Goal: Book appointment/travel/reservation

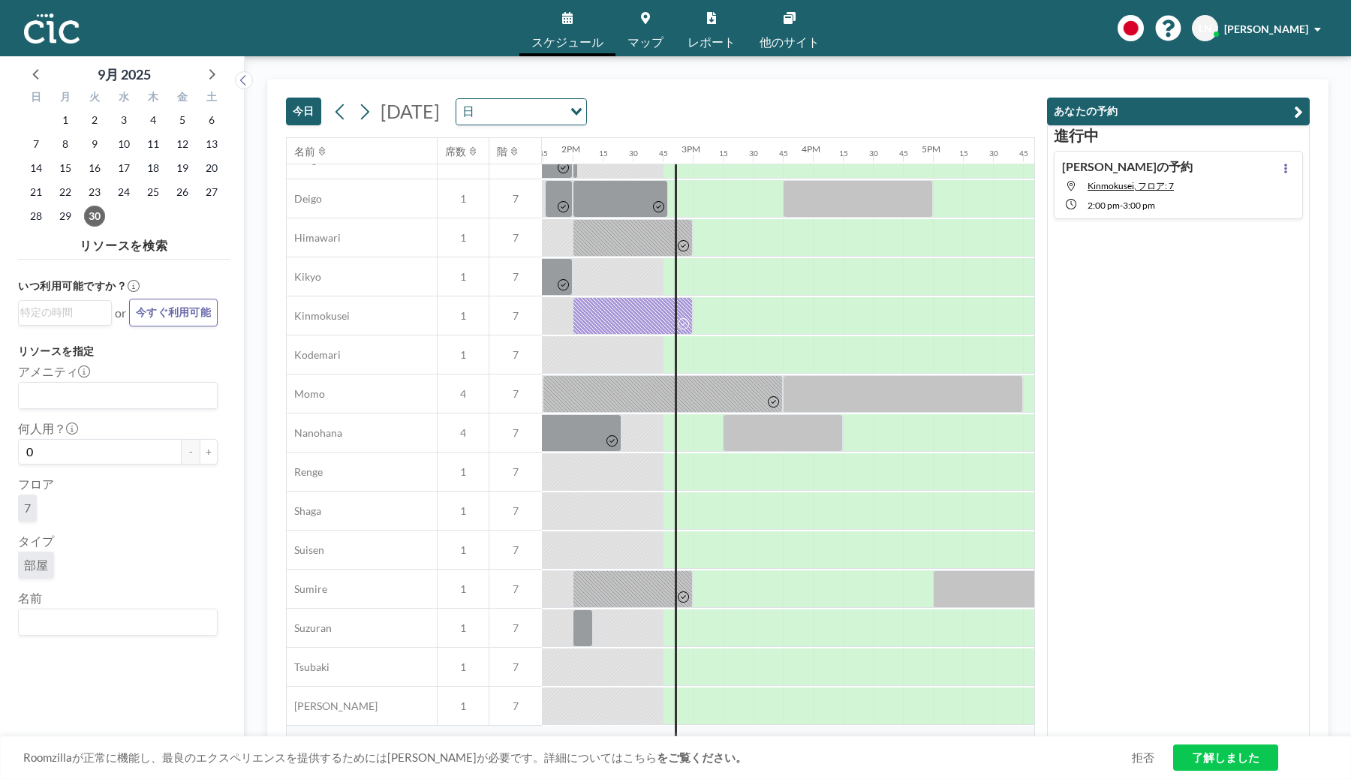
scroll to position [530, 1652]
click at [676, 312] on div at bounding box center [632, 316] width 120 height 38
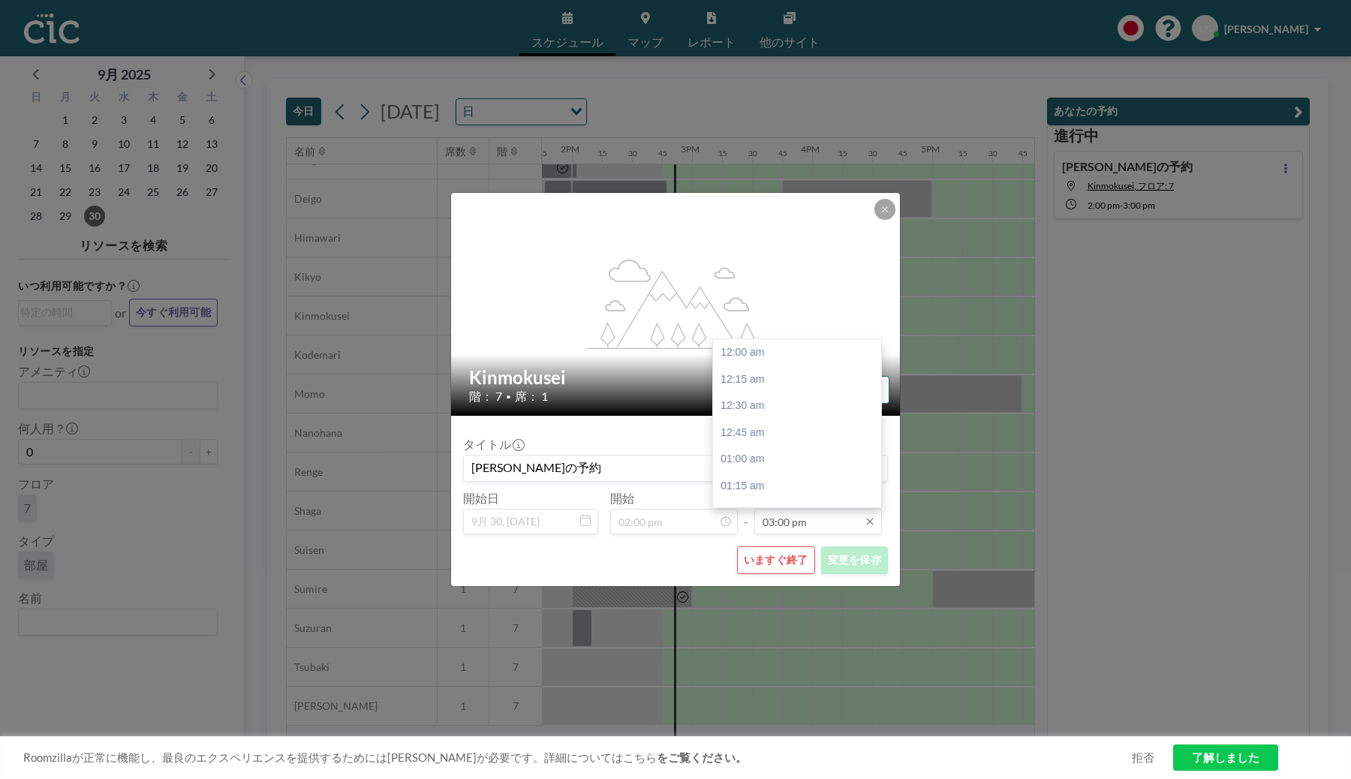
scroll to position [1603, 0]
click at [781, 407] on div "03:30 pm" at bounding box center [797, 406] width 168 height 27
type input "03:30 pm"
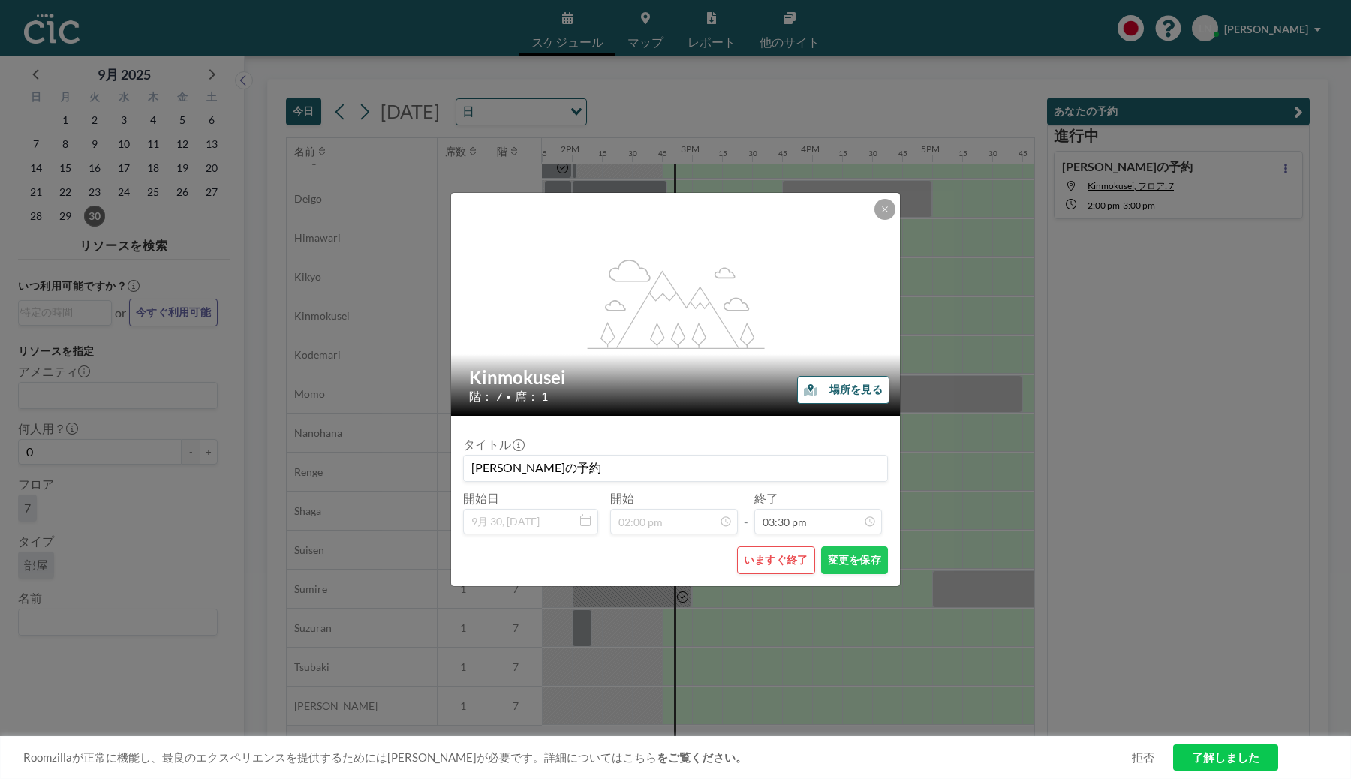
scroll to position [1657, 0]
click at [859, 567] on button "変更を保存" at bounding box center [854, 561] width 67 height 28
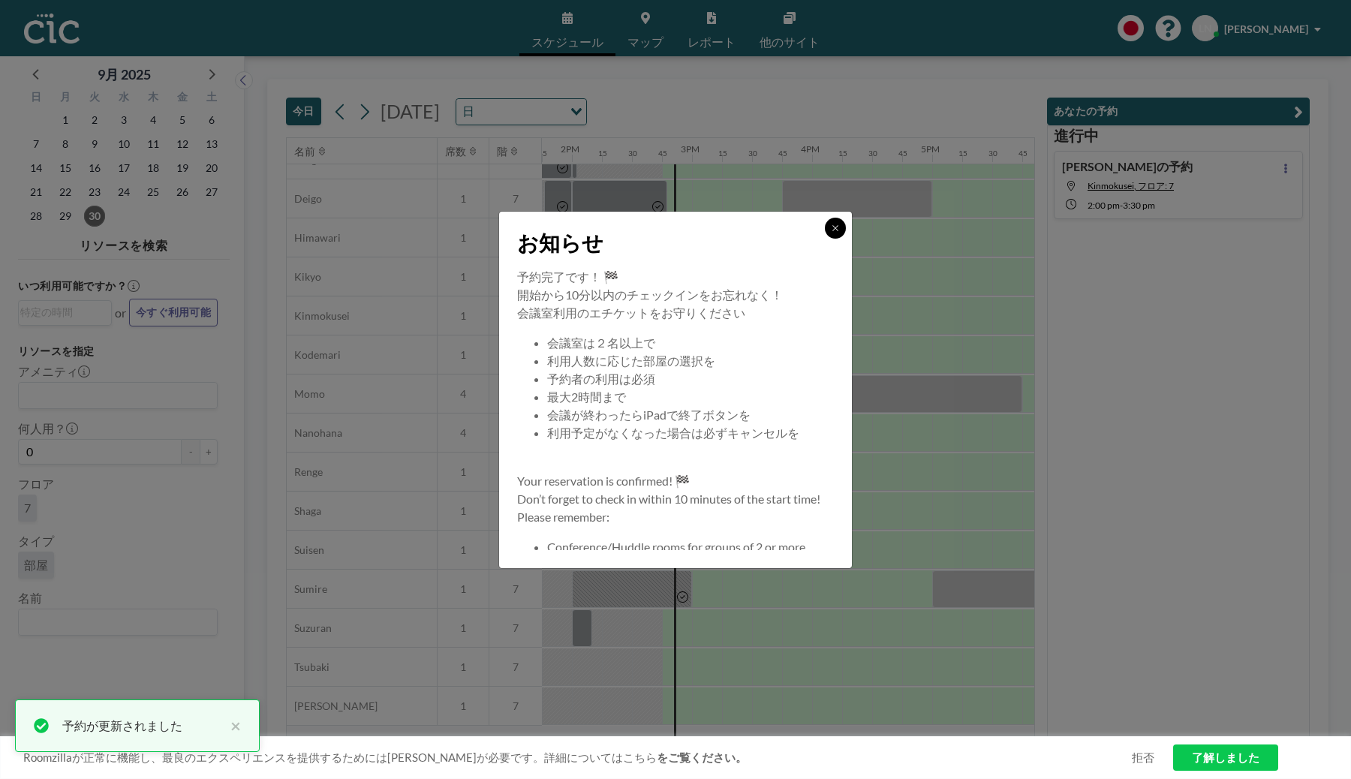
click at [836, 224] on icon at bounding box center [835, 228] width 9 height 9
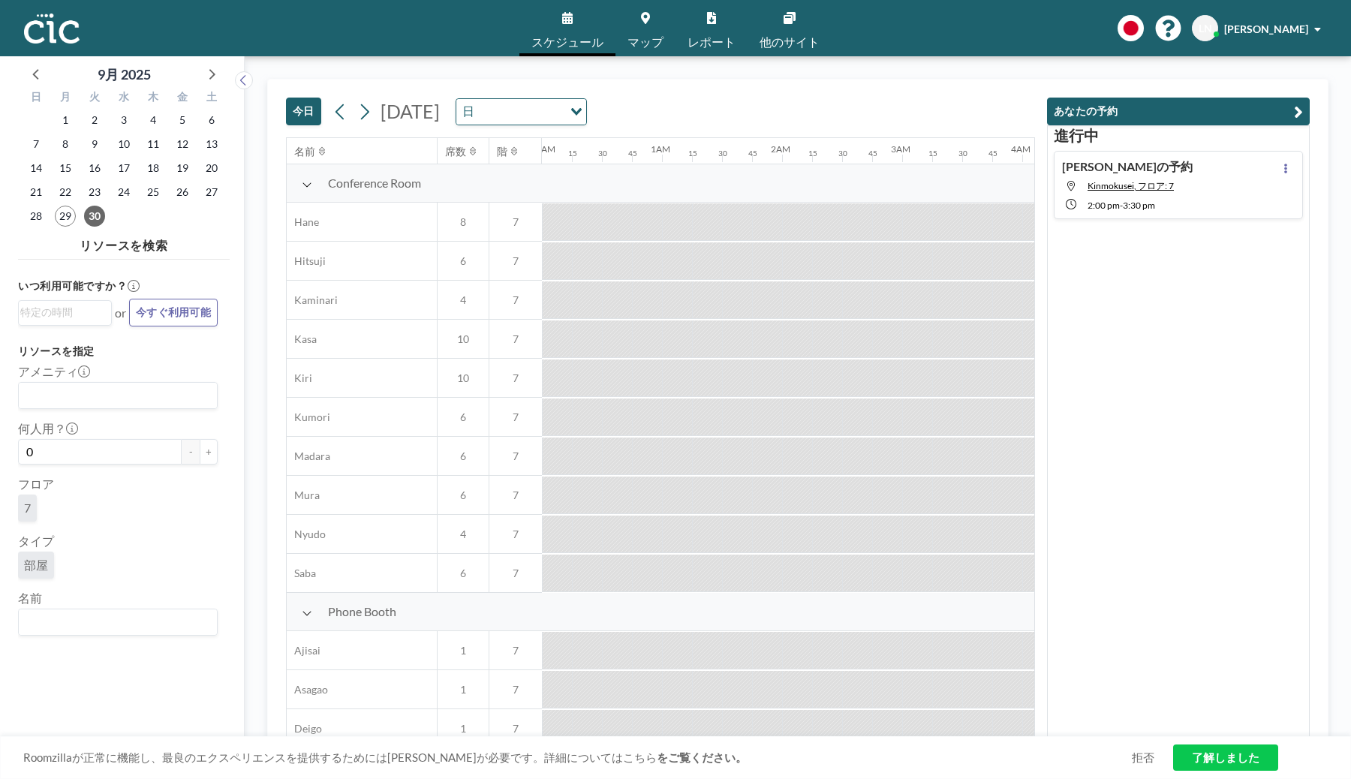
scroll to position [235, 1531]
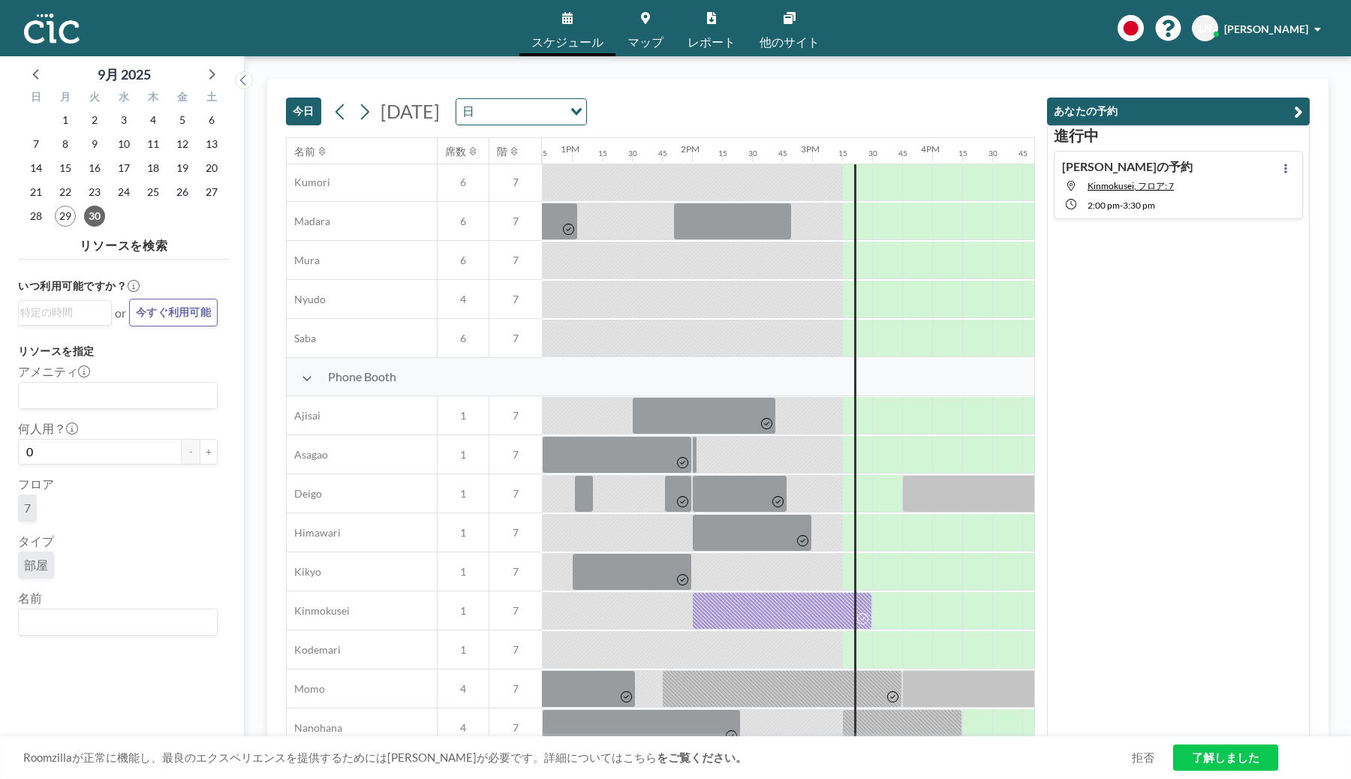
click at [773, 589] on div at bounding box center [767, 571] width 30 height 37
click at [769, 601] on div at bounding box center [782, 611] width 180 height 38
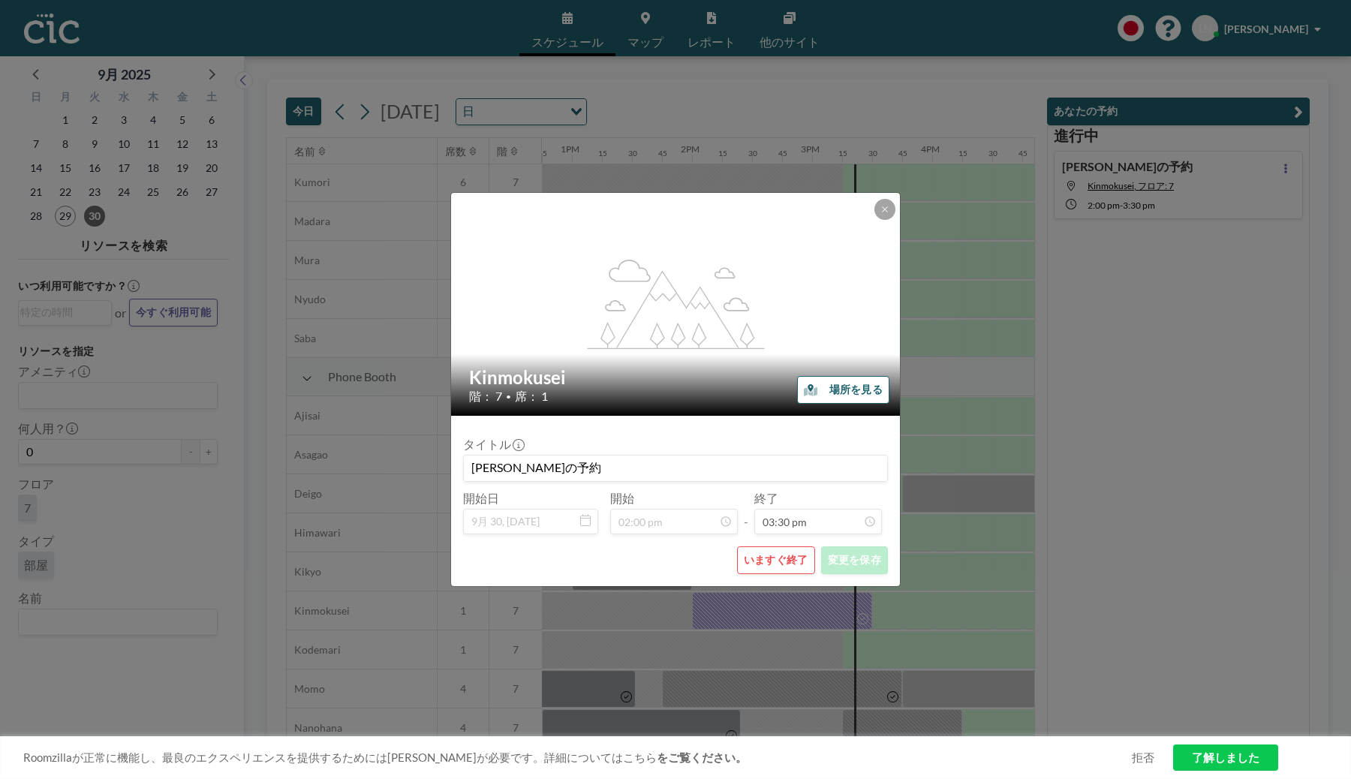
click at [772, 561] on button "いますぐ終了" at bounding box center [776, 561] width 78 height 28
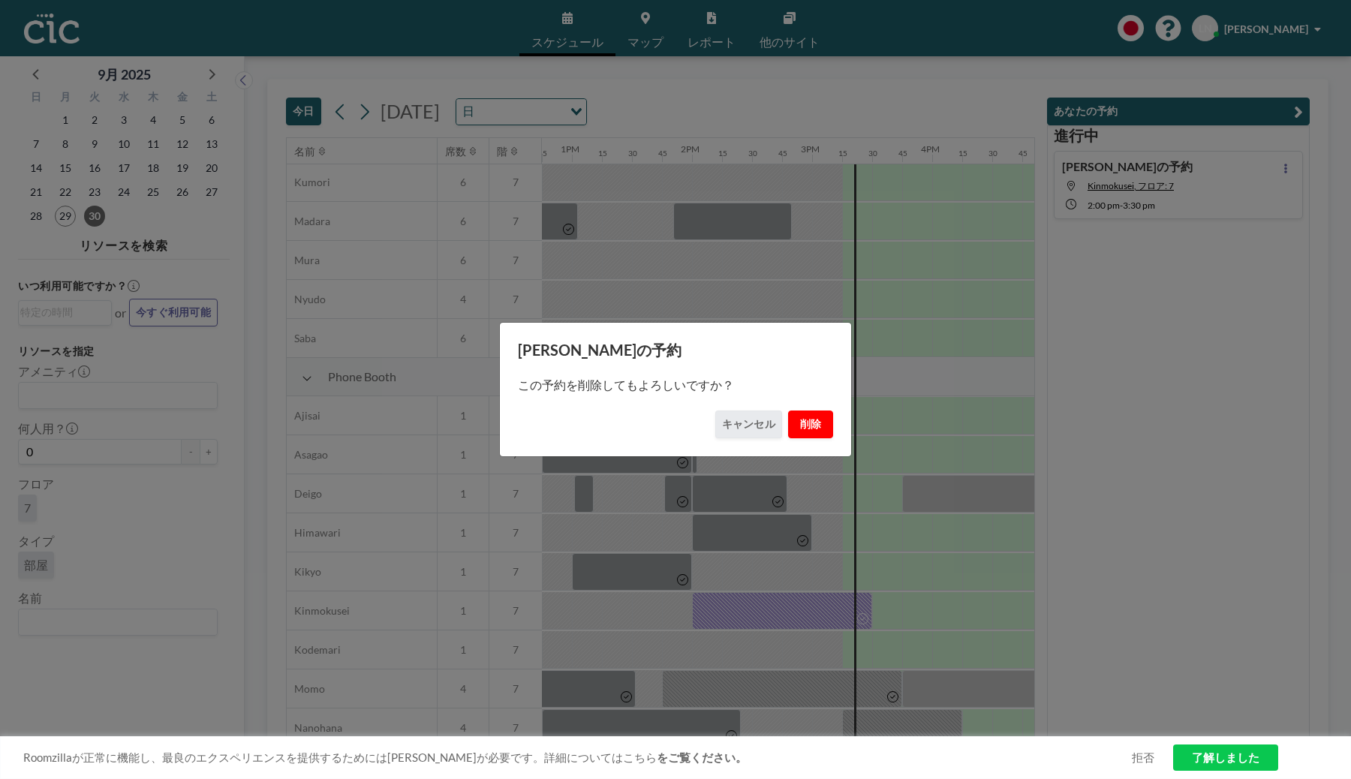
click at [814, 433] on button "削除" at bounding box center [810, 425] width 45 height 28
